Goal: Task Accomplishment & Management: Manage account settings

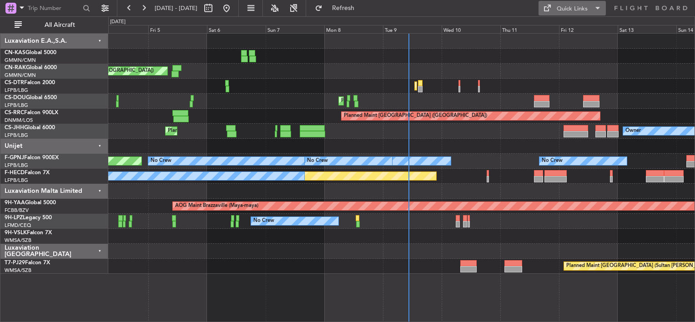
click at [561, 9] on div "Quick Links" at bounding box center [572, 9] width 31 height 9
click at [563, 53] on button "Crew Board" at bounding box center [573, 52] width 68 height 22
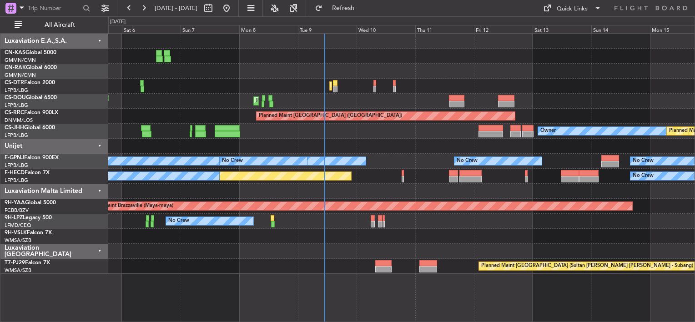
click at [372, 130] on div "Unplanned Maint [GEOGRAPHIC_DATA] ([GEOGRAPHIC_DATA]) Planned Maint Mugla ([GEO…" at bounding box center [401, 154] width 586 height 240
click at [216, 7] on button at bounding box center [208, 8] width 15 height 15
select select "9"
select select "2025"
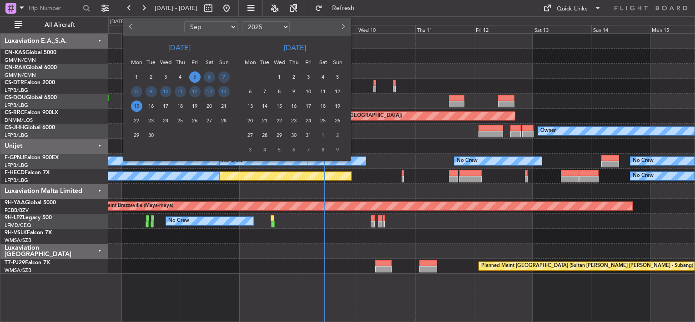
click at [335, 24] on div at bounding box center [321, 27] width 59 height 15
click at [340, 25] on button "Next month" at bounding box center [343, 27] width 10 height 15
click at [343, 25] on span "Next month" at bounding box center [342, 26] width 5 height 5
click at [280, 121] on span "24" at bounding box center [279, 120] width 11 height 11
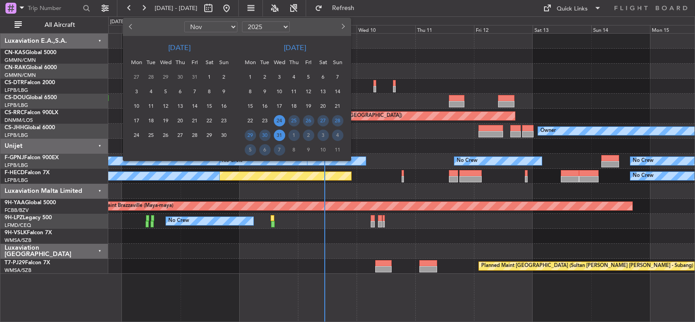
click at [279, 135] on span "31" at bounding box center [279, 135] width 11 height 11
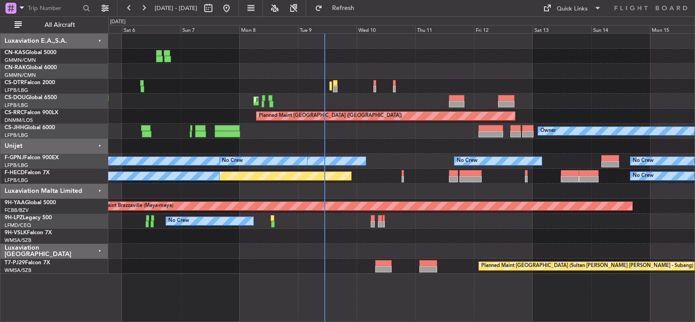
select select "12"
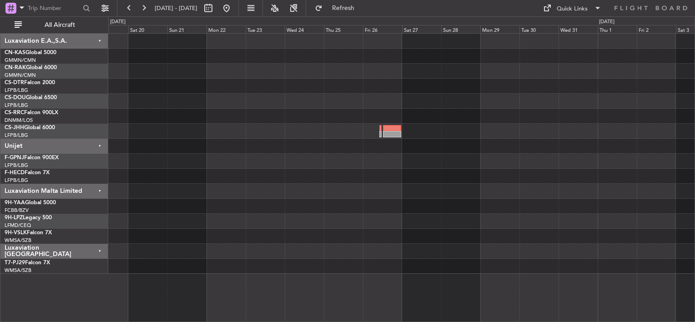
click at [333, 121] on div "Planned Maint London ([GEOGRAPHIC_DATA])" at bounding box center [401, 154] width 586 height 240
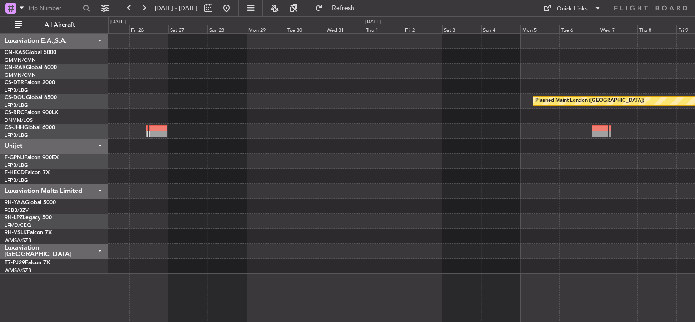
click at [507, 138] on div "Planned Maint London ([GEOGRAPHIC_DATA])" at bounding box center [401, 154] width 586 height 240
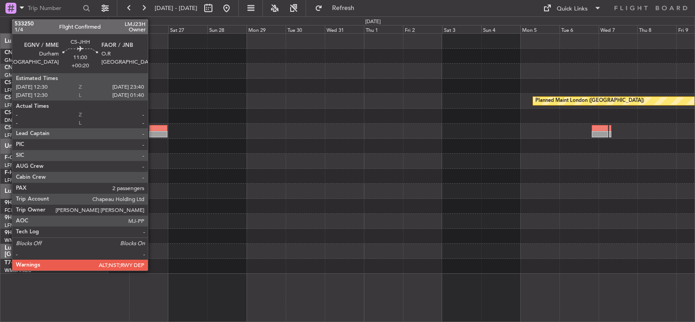
click at [152, 129] on div at bounding box center [158, 128] width 18 height 6
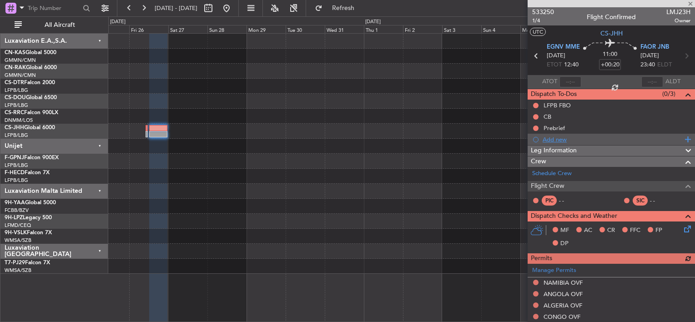
click at [563, 140] on div "Add new" at bounding box center [613, 140] width 140 height 8
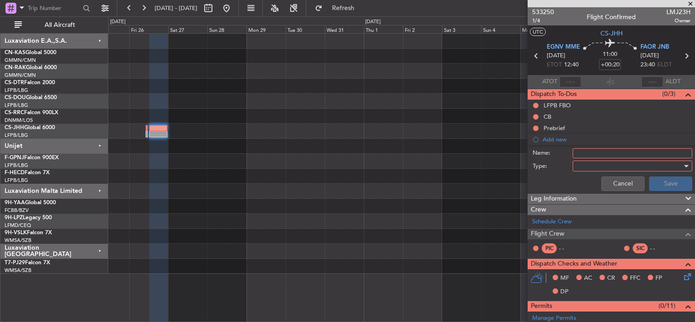
click at [591, 146] on div "Name:" at bounding box center [611, 153] width 176 height 14
click at [591, 149] on input "Name:" at bounding box center [633, 153] width 120 height 10
type input "T/O PERF LIMITED"
click at [613, 171] on div at bounding box center [629, 166] width 106 height 14
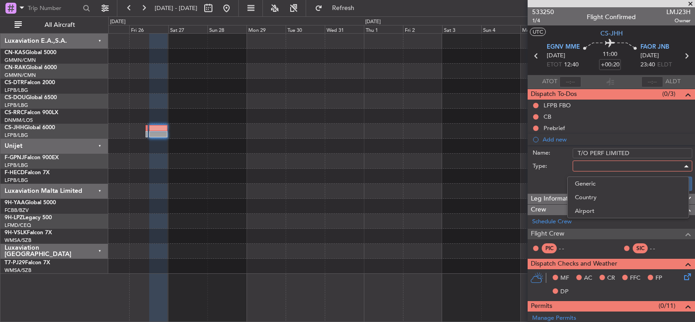
click at [610, 166] on div at bounding box center [347, 161] width 695 height 322
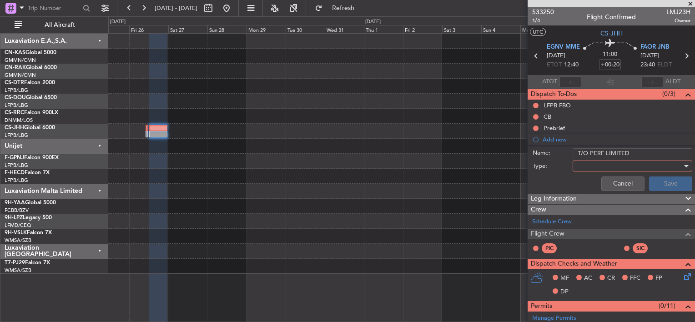
click at [610, 161] on div at bounding box center [629, 166] width 106 height 14
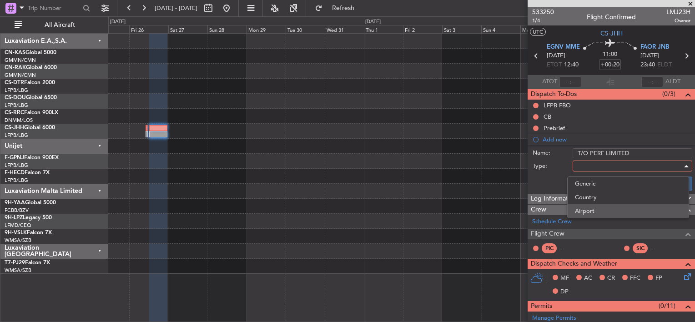
click at [582, 211] on span "Airport" at bounding box center [628, 211] width 106 height 14
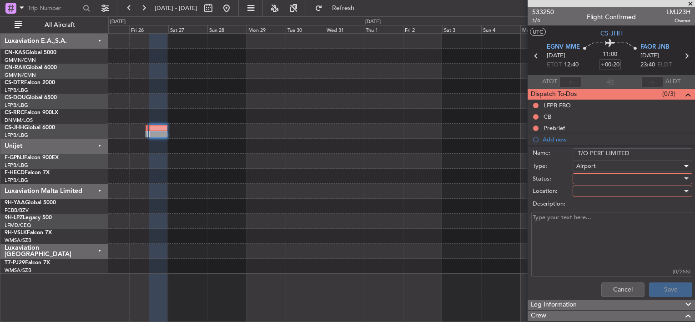
click at [586, 181] on div at bounding box center [629, 179] width 106 height 14
click at [590, 197] on span "Not Started" at bounding box center [628, 197] width 106 height 14
click at [595, 192] on div at bounding box center [629, 191] width 106 height 14
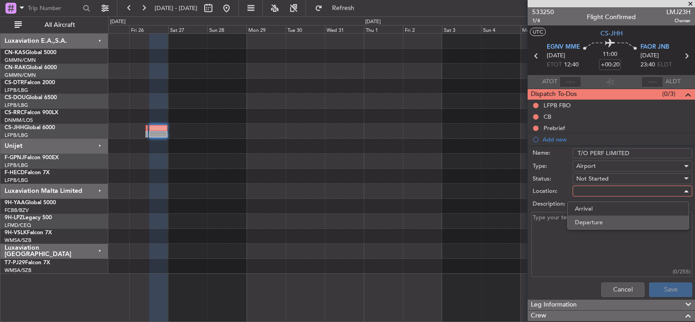
click at [583, 222] on span "Departure" at bounding box center [628, 223] width 106 height 14
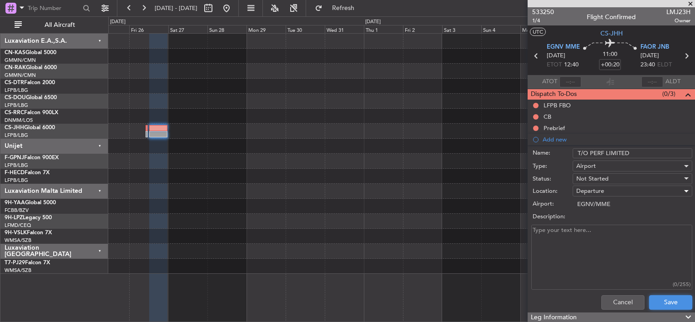
click at [649, 295] on button "Save" at bounding box center [670, 302] width 43 height 15
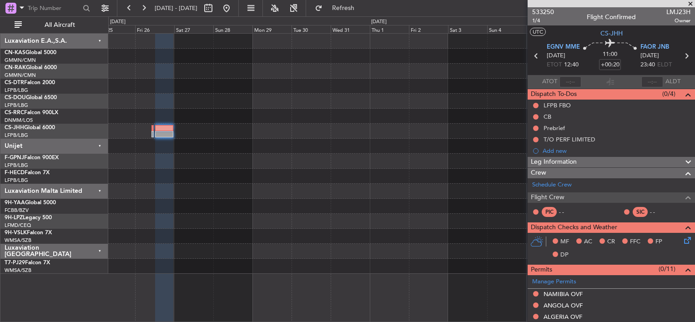
click at [296, 91] on div "Planned Maint London ([GEOGRAPHIC_DATA])" at bounding box center [401, 154] width 586 height 240
